Goal: Navigation & Orientation: Go to known website

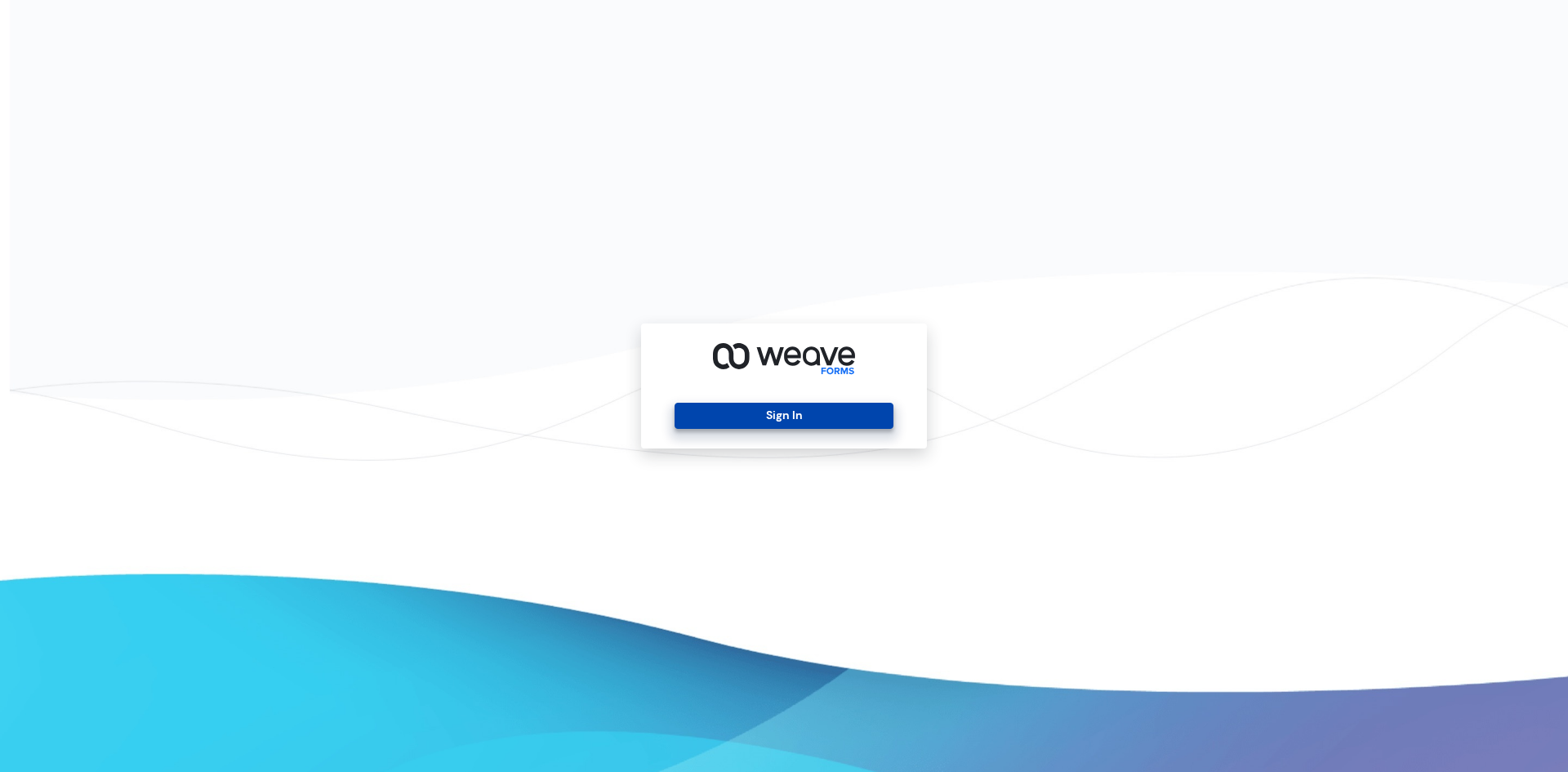
click at [744, 409] on button "Sign In" at bounding box center [784, 415] width 218 height 26
